Goal: Information Seeking & Learning: Learn about a topic

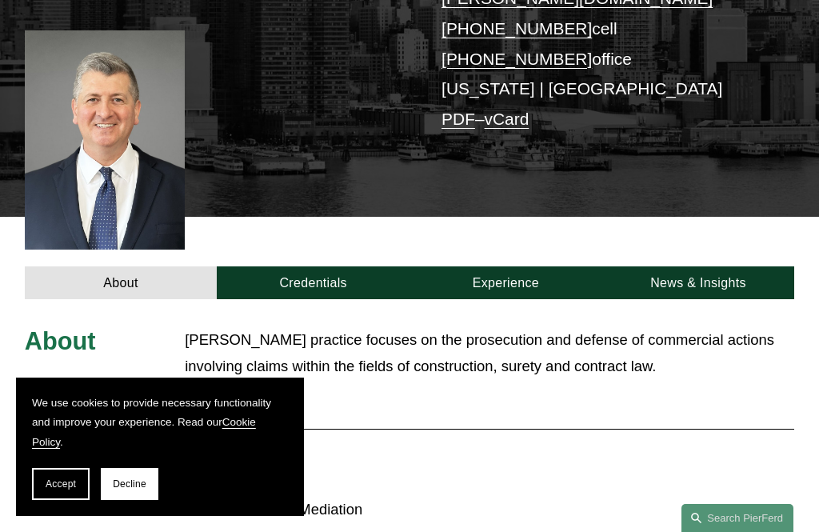
scroll to position [328, 0]
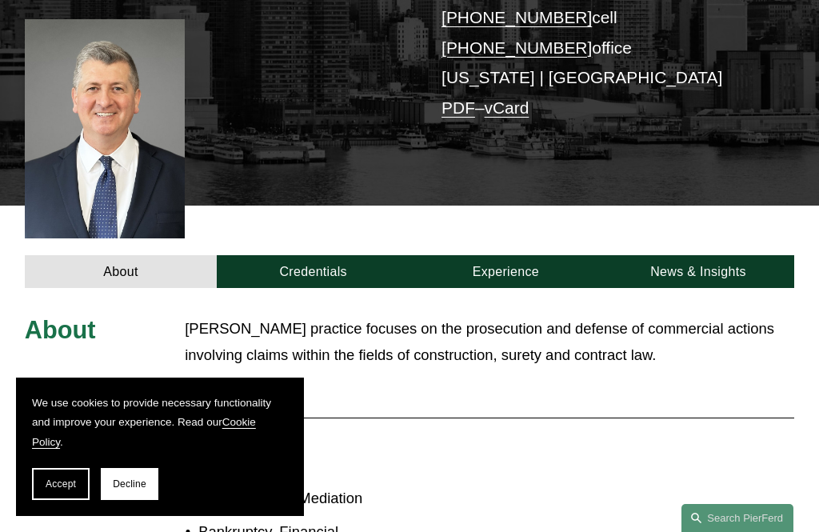
click at [262, 381] on span "Read More" at bounding box center [495, 390] width 599 height 18
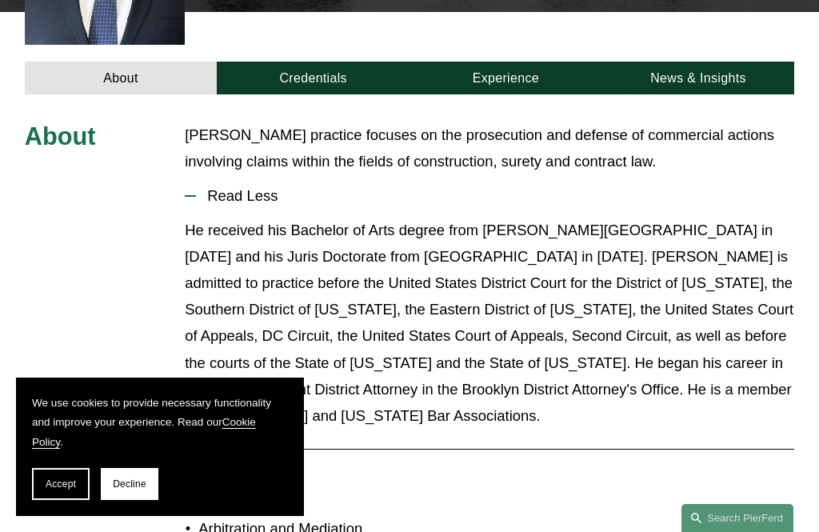
scroll to position [475, 0]
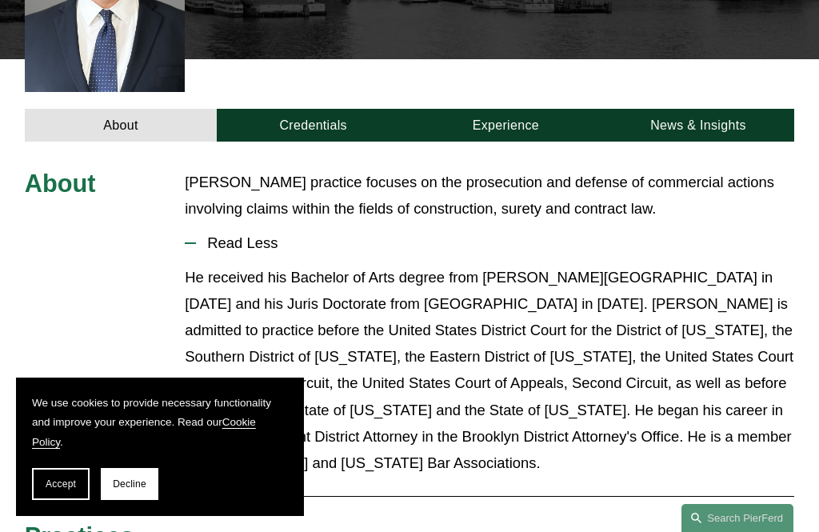
click at [335, 109] on link "Credentials" at bounding box center [313, 125] width 193 height 33
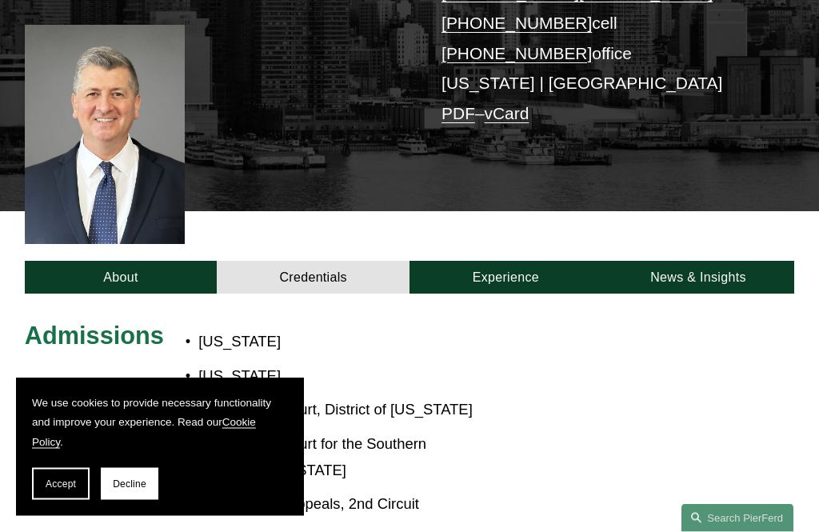
scroll to position [318, 0]
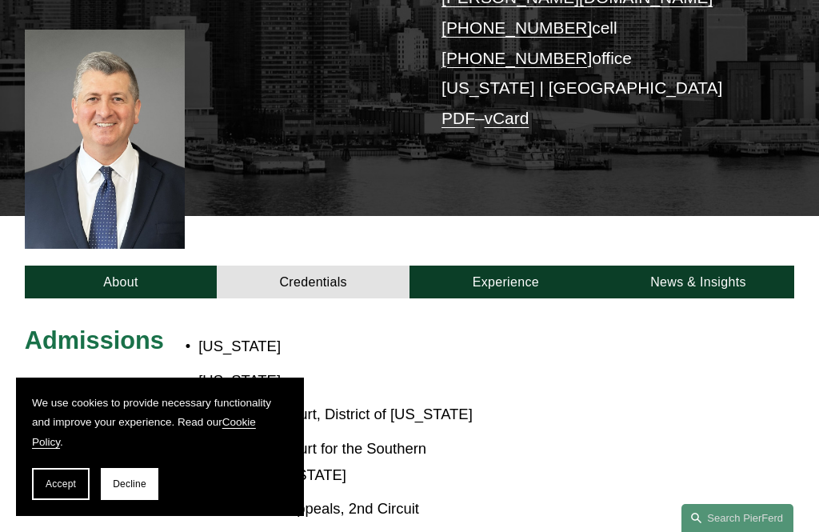
click at [539, 266] on link "Experience" at bounding box center [506, 282] width 193 height 33
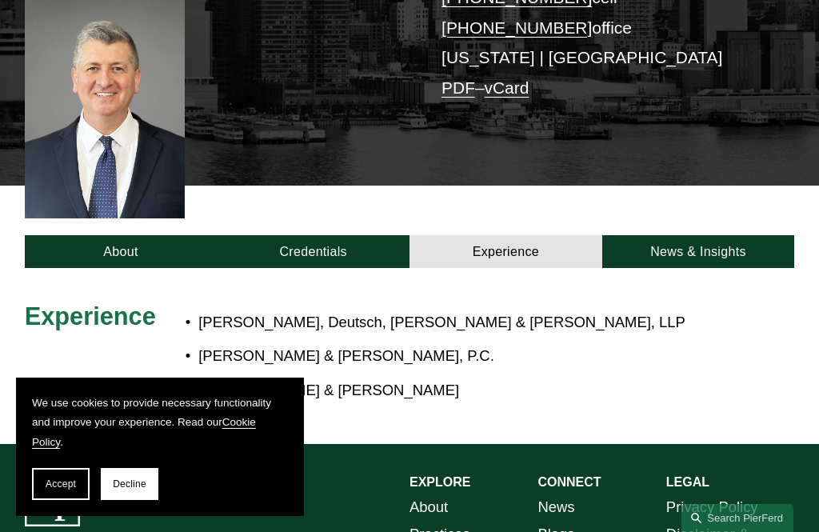
scroll to position [351, 0]
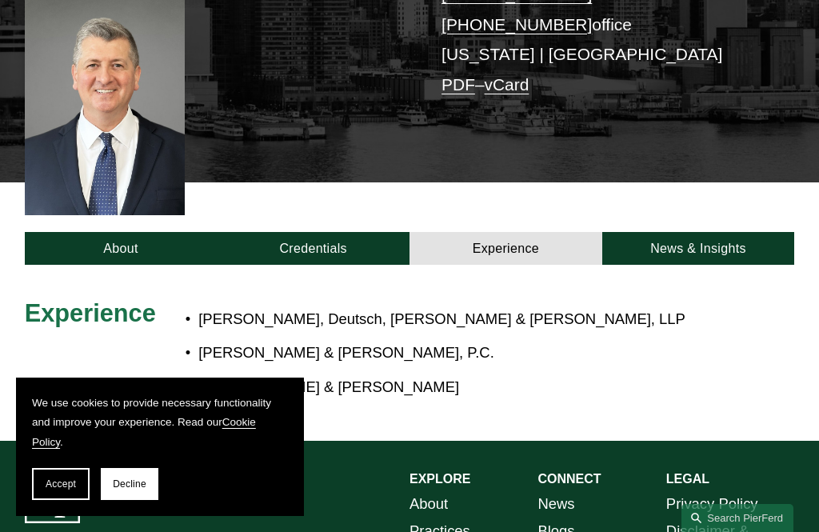
click at [743, 232] on link "News & Insights" at bounding box center [699, 248] width 193 height 33
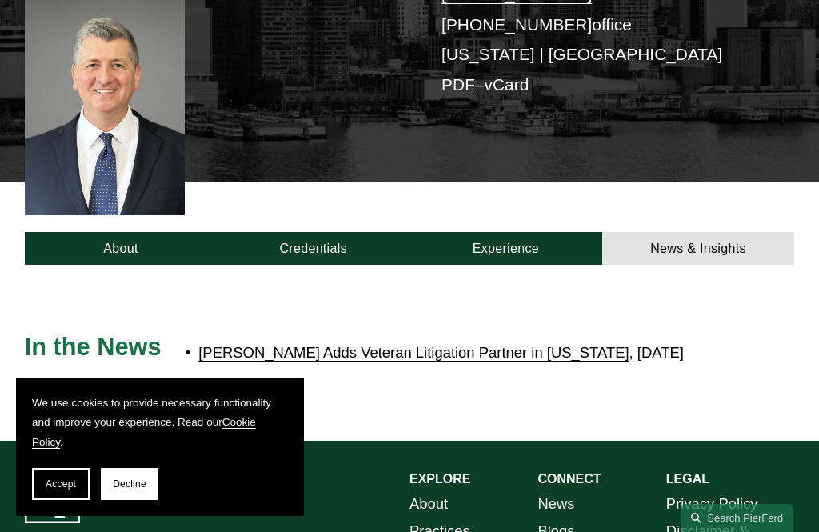
click at [558, 232] on link "Experience" at bounding box center [506, 248] width 193 height 33
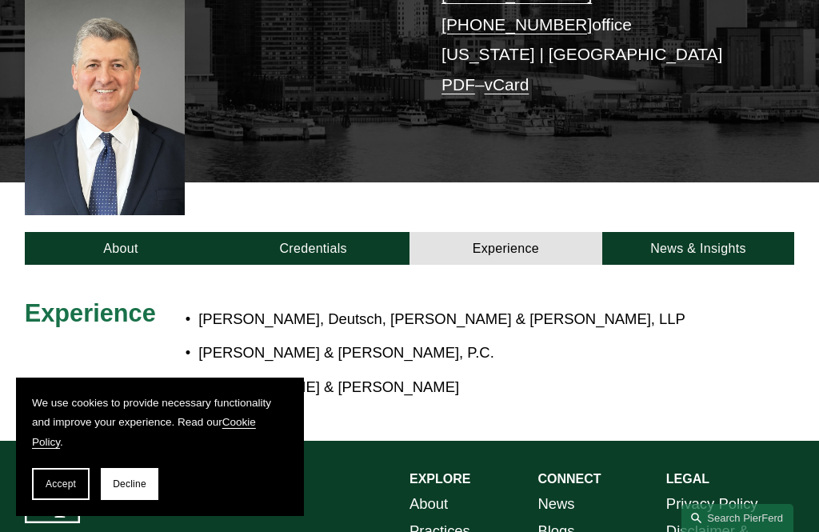
click at [735, 232] on link "News & Insights" at bounding box center [699, 248] width 193 height 33
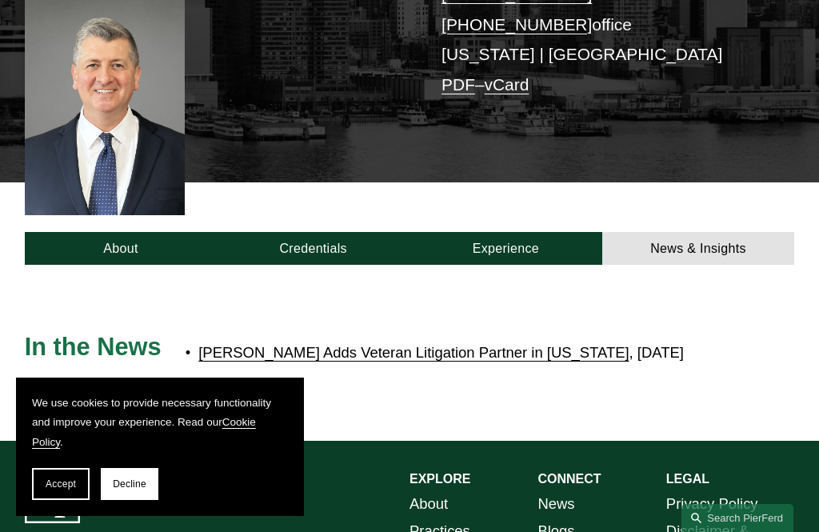
click at [582, 344] on link "[PERSON_NAME] Adds Veteran Litigation Partner in [US_STATE]" at bounding box center [413, 352] width 431 height 17
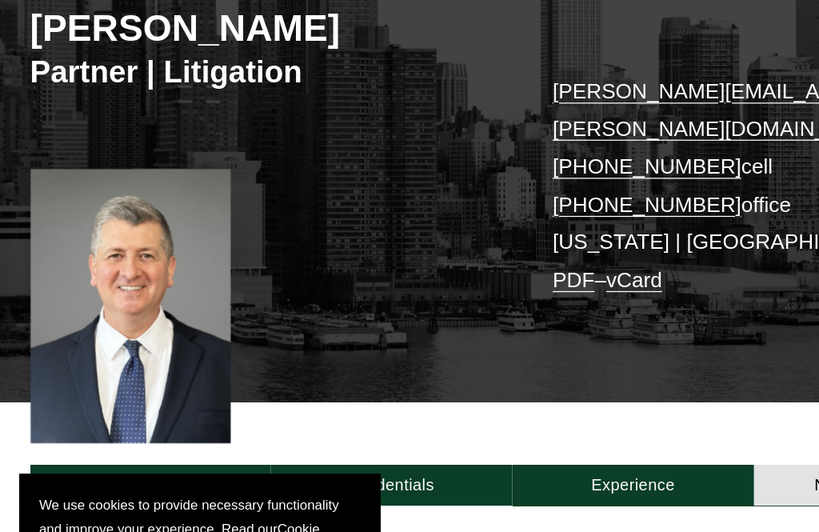
scroll to position [158, 0]
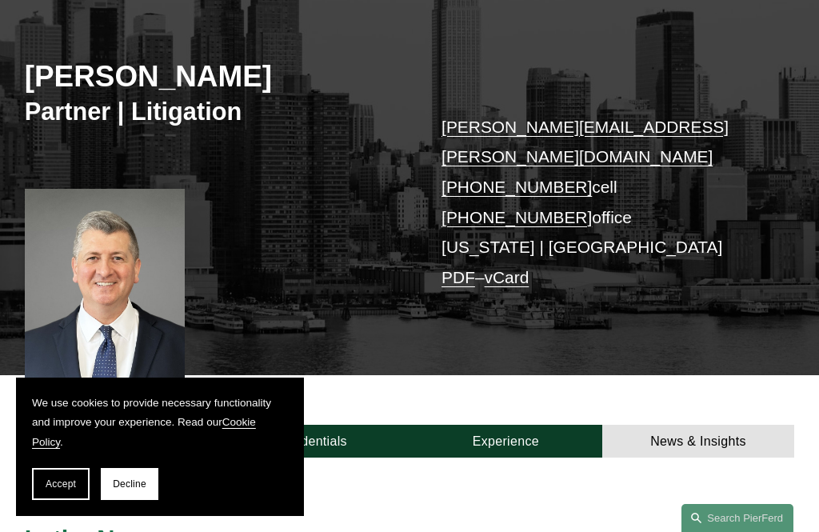
click at [459, 268] on link "PDF" at bounding box center [459, 277] width 34 height 18
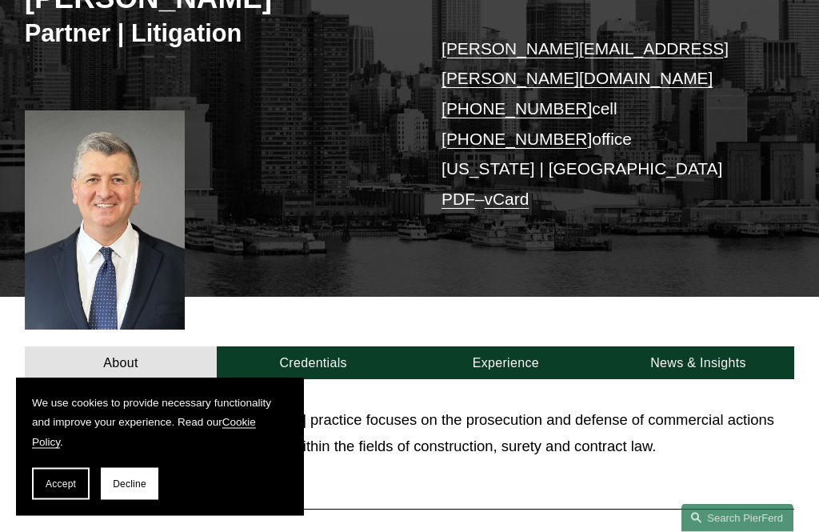
scroll to position [237, 0]
click at [530, 347] on link "Experience" at bounding box center [506, 363] width 193 height 33
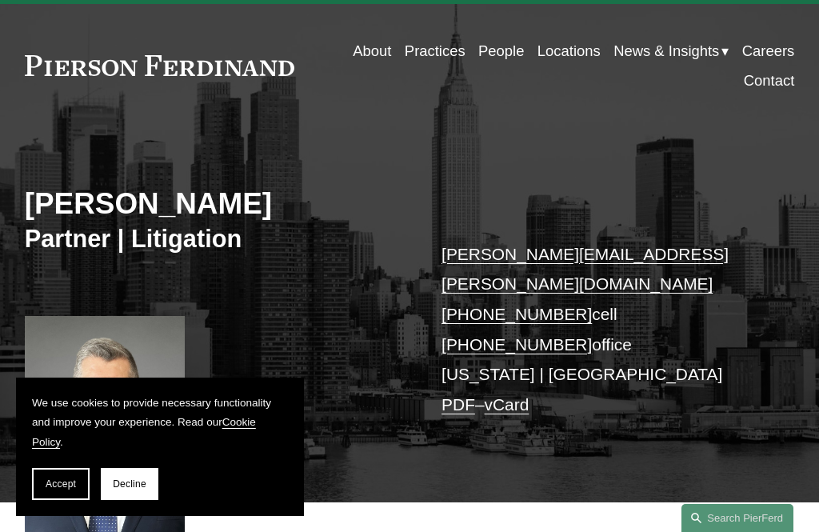
scroll to position [0, 0]
